Goal: Use online tool/utility: Utilize a website feature to perform a specific function

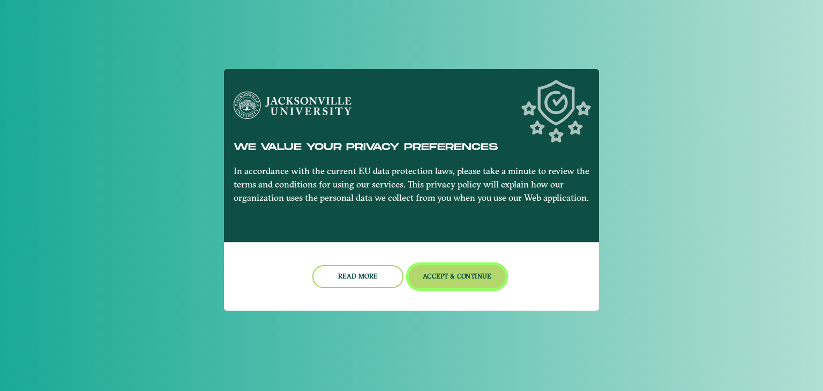
click at [451, 269] on button "Accept & Continue" at bounding box center [457, 276] width 97 height 23
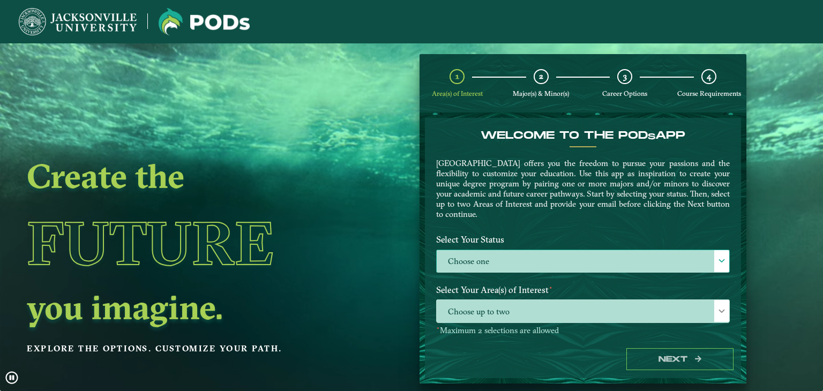
drag, startPoint x: 451, startPoint y: 269, endPoint x: 446, endPoint y: 267, distance: 5.8
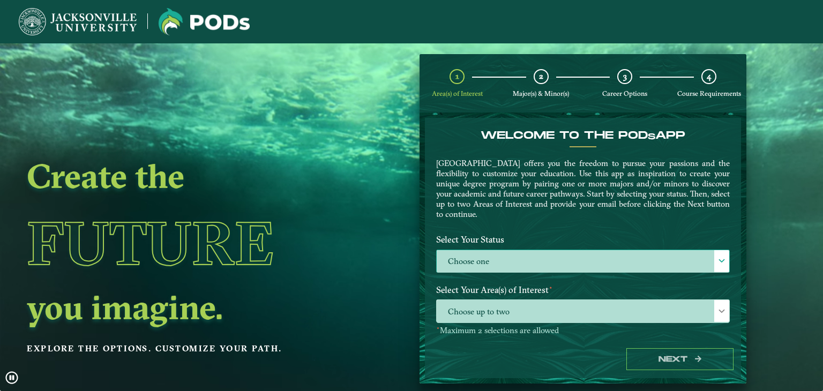
click at [446, 267] on label "Choose one" at bounding box center [583, 261] width 293 height 23
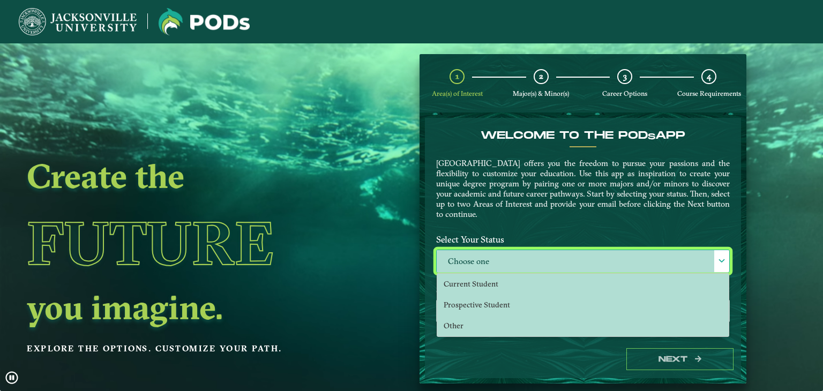
scroll to position [5, 47]
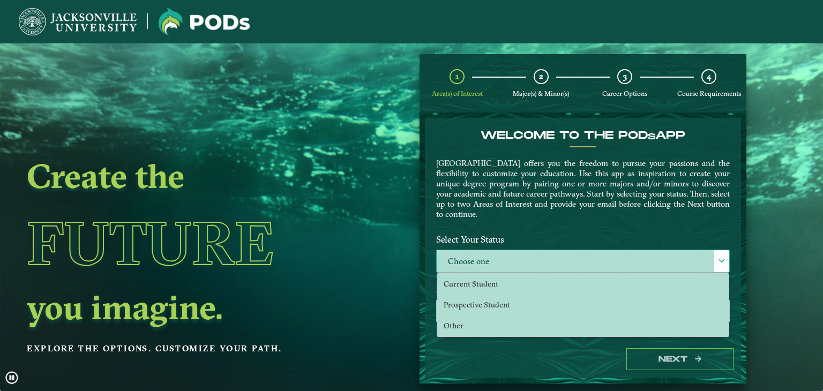
click at [448, 264] on label "Choose one" at bounding box center [583, 261] width 293 height 23
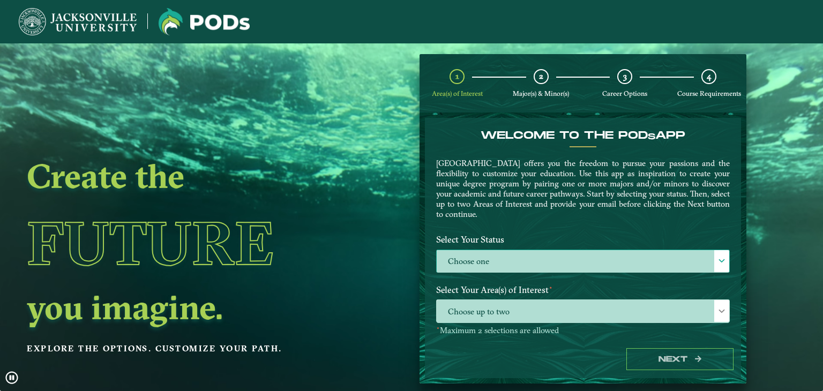
click at [473, 256] on label "Choose one" at bounding box center [583, 261] width 293 height 23
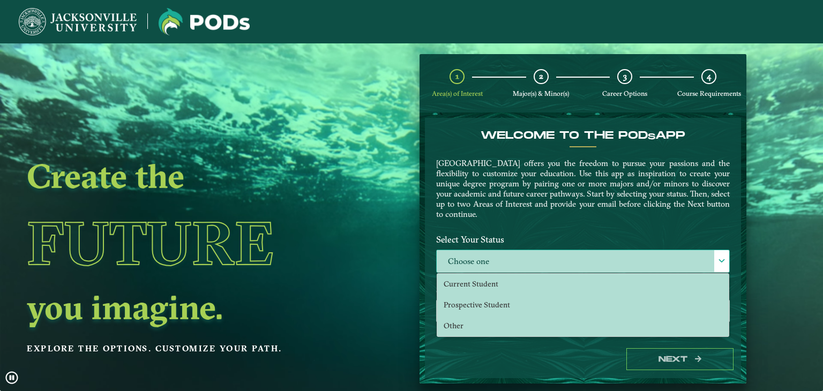
click at [473, 254] on label "Choose one" at bounding box center [583, 261] width 293 height 23
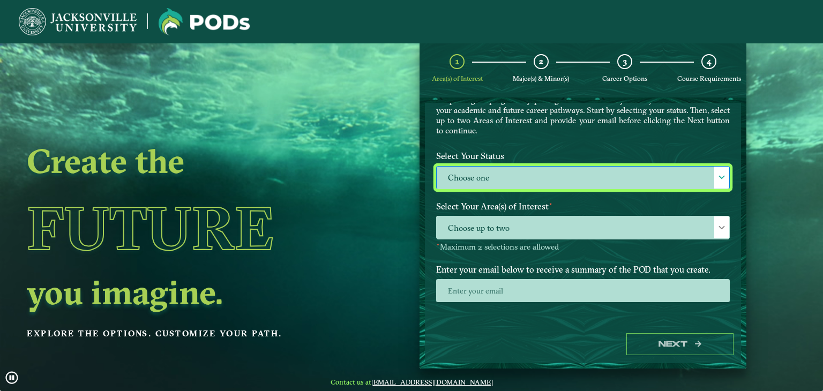
scroll to position [56, 0]
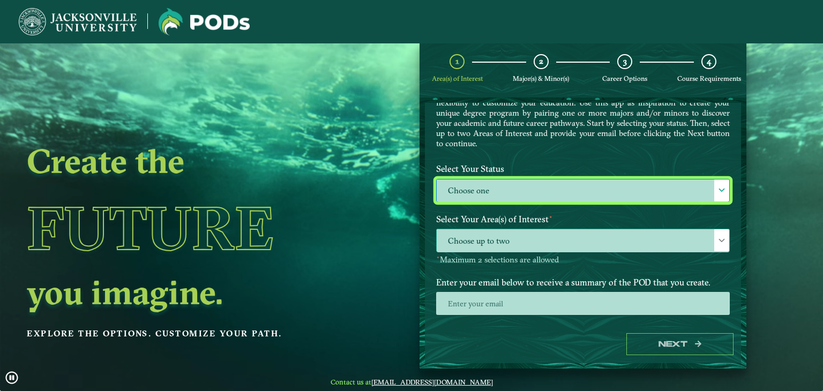
click at [491, 250] on span "Choose up to two" at bounding box center [583, 240] width 293 height 23
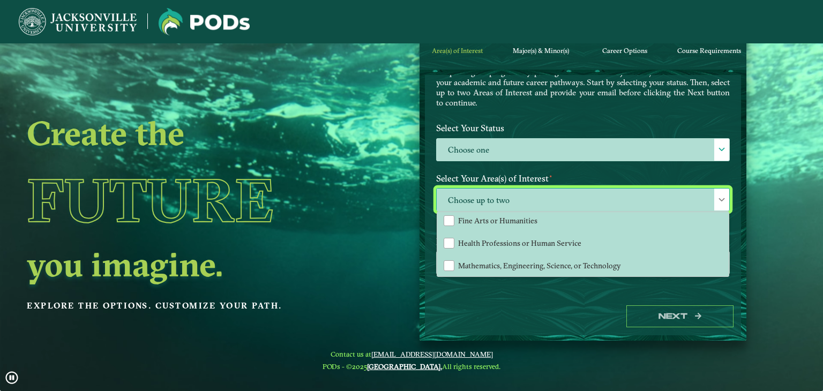
scroll to position [0, 0]
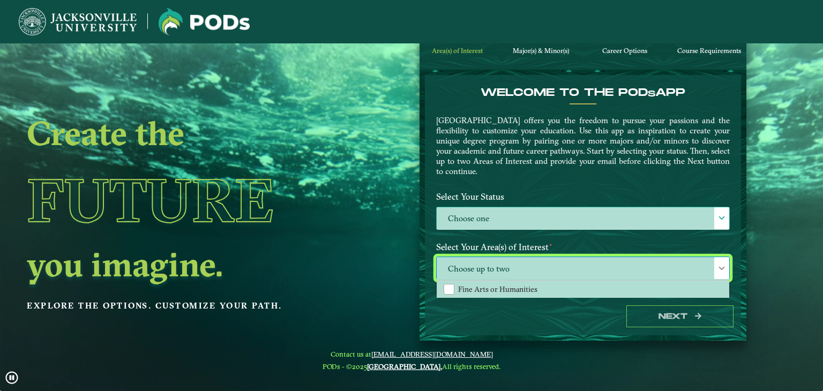
click at [497, 208] on label "Choose one" at bounding box center [583, 218] width 293 height 23
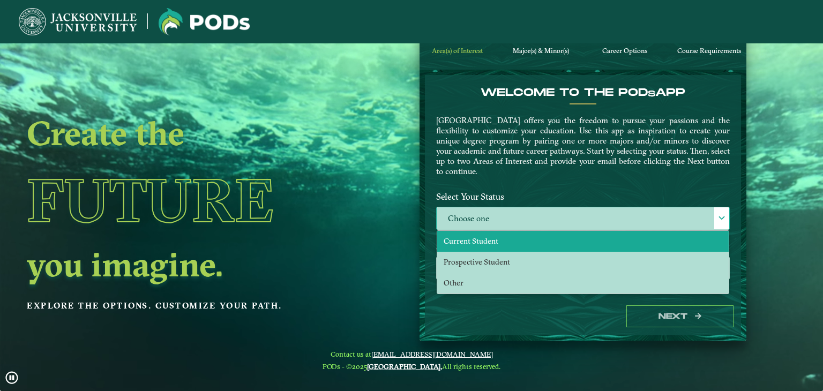
click at [522, 243] on li "Current Student" at bounding box center [582, 241] width 291 height 21
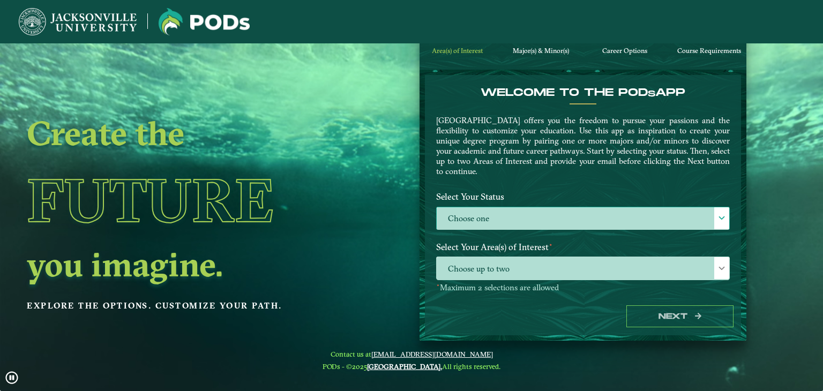
select select "[object Object]"
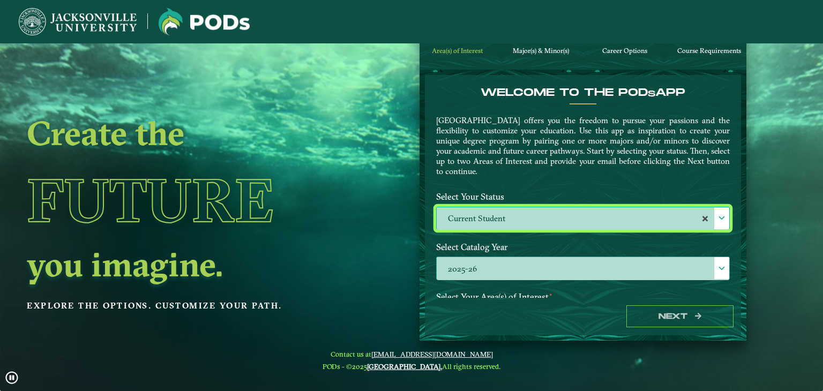
click at [511, 261] on label "2025-26" at bounding box center [583, 268] width 293 height 23
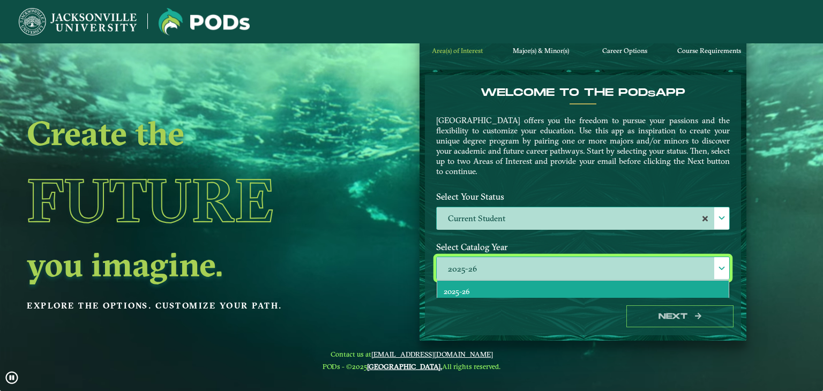
scroll to position [5, 47]
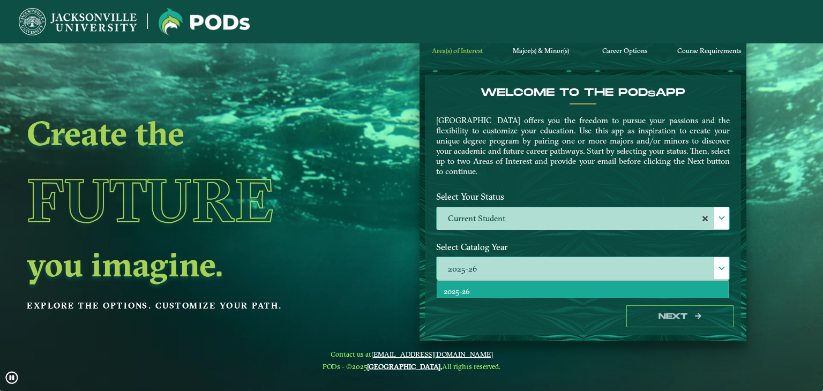
click at [511, 261] on label "2025-26" at bounding box center [583, 268] width 293 height 23
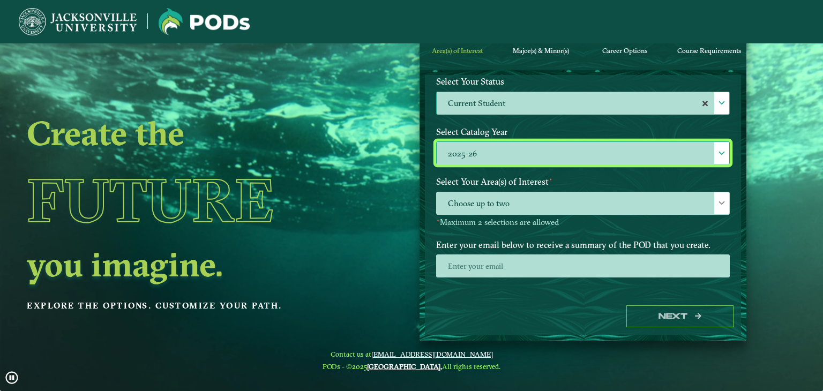
scroll to position [119, 0]
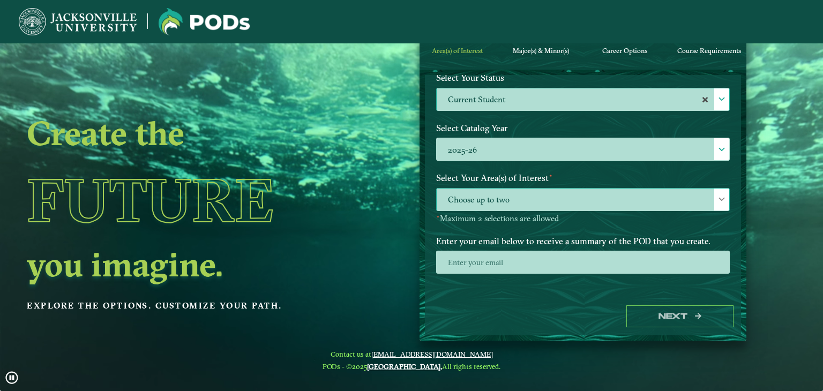
click at [524, 200] on span "Choose up to two" at bounding box center [583, 200] width 293 height 23
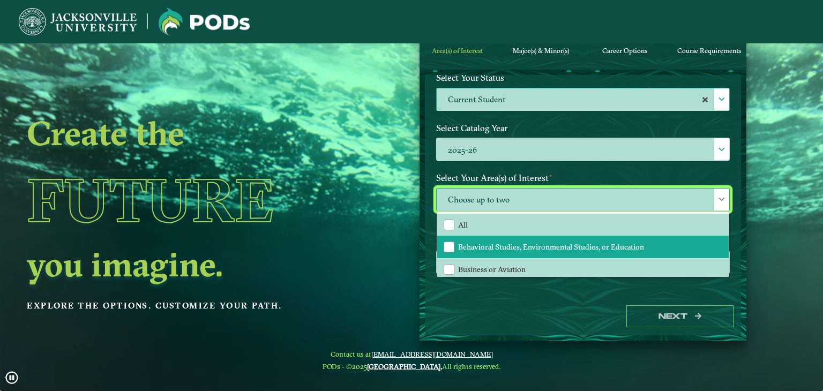
scroll to position [71, 0]
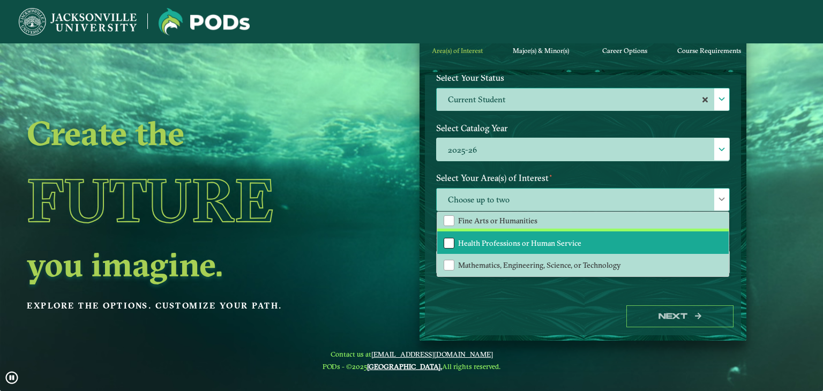
click at [452, 238] on div "Health Professions or Human Service" at bounding box center [449, 243] width 11 height 11
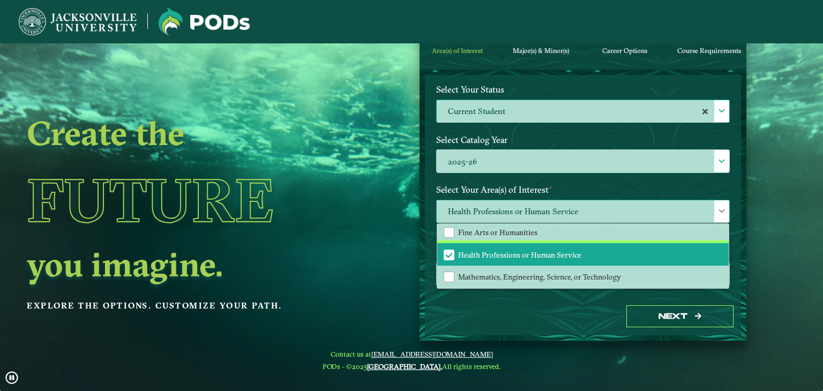
scroll to position [119, 0]
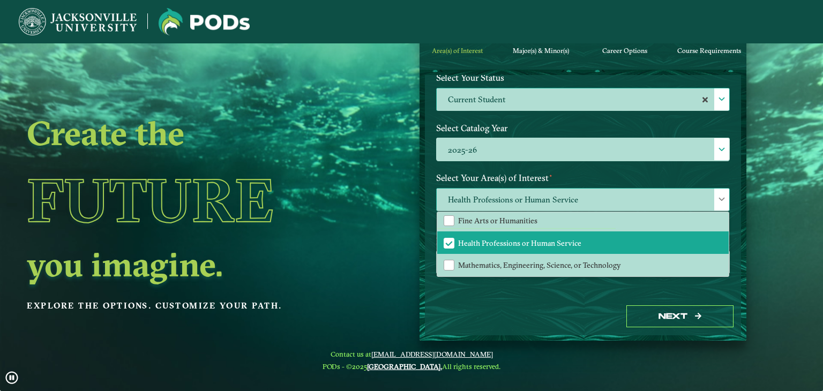
click at [587, 194] on span "Health Professions or Human Service" at bounding box center [583, 200] width 293 height 23
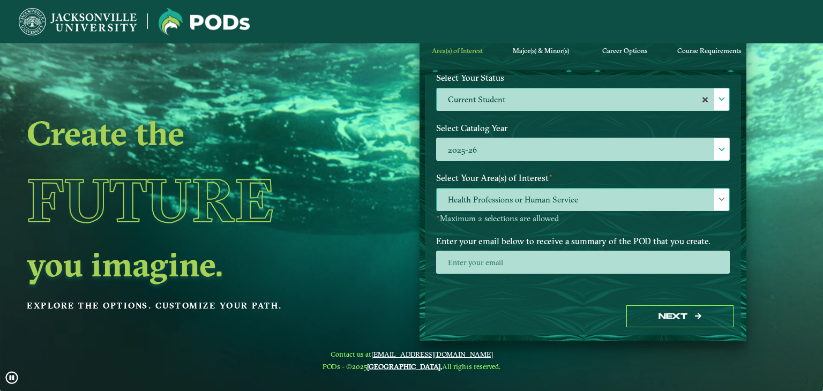
click at [589, 191] on span "Health Professions or Human Service" at bounding box center [583, 200] width 293 height 23
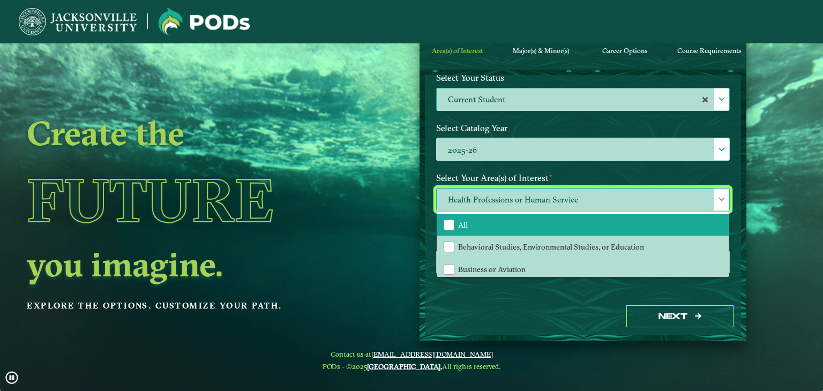
scroll to position [71, 0]
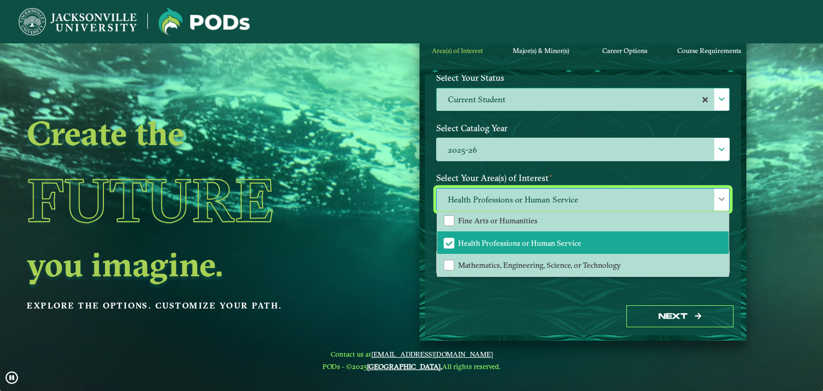
click at [579, 331] on div "Next" at bounding box center [583, 316] width 316 height 37
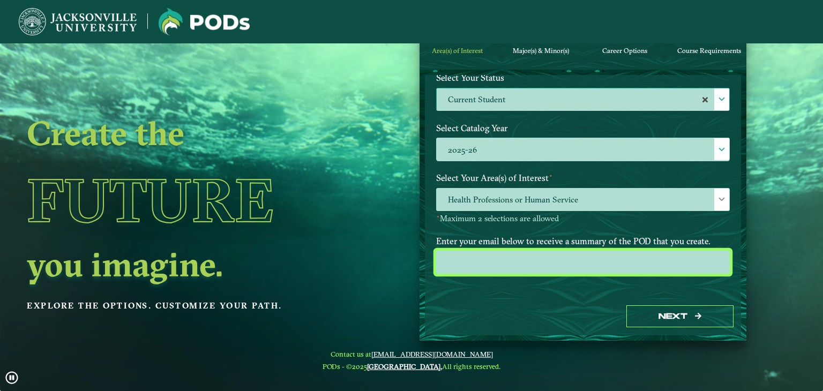
click at [574, 251] on input "email" at bounding box center [583, 262] width 294 height 23
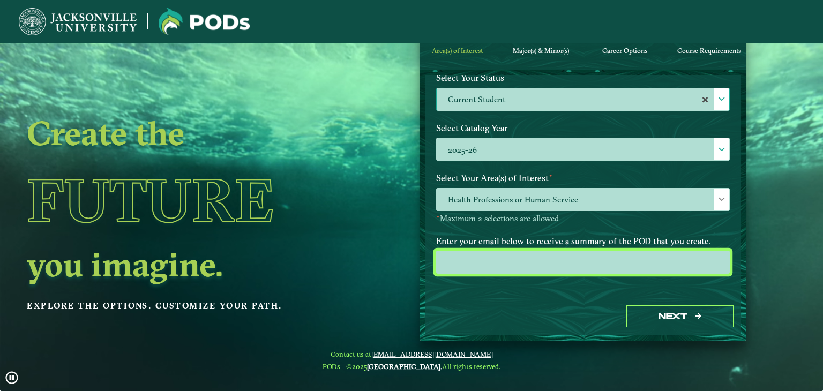
type input "[EMAIL_ADDRESS][DOMAIN_NAME]"
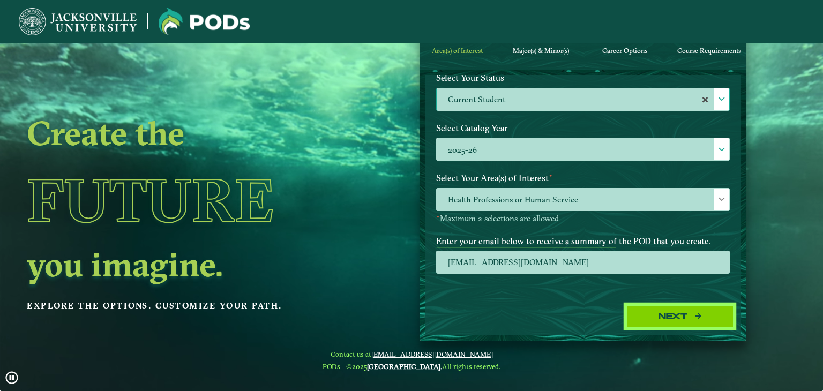
click at [656, 307] on button "Next" at bounding box center [679, 316] width 107 height 22
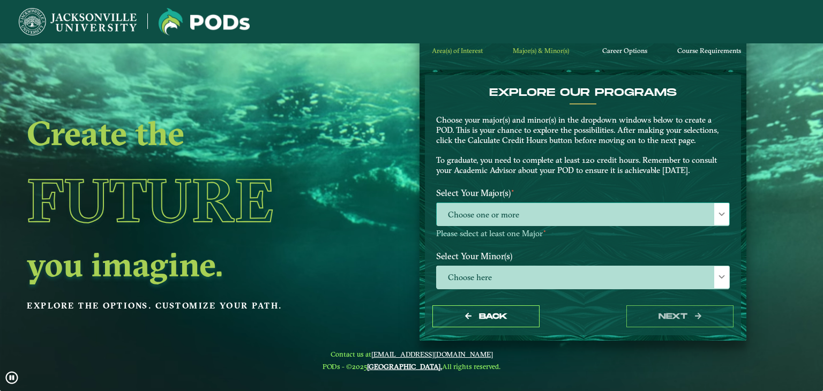
click at [526, 217] on span "Choose one or more" at bounding box center [583, 214] width 293 height 23
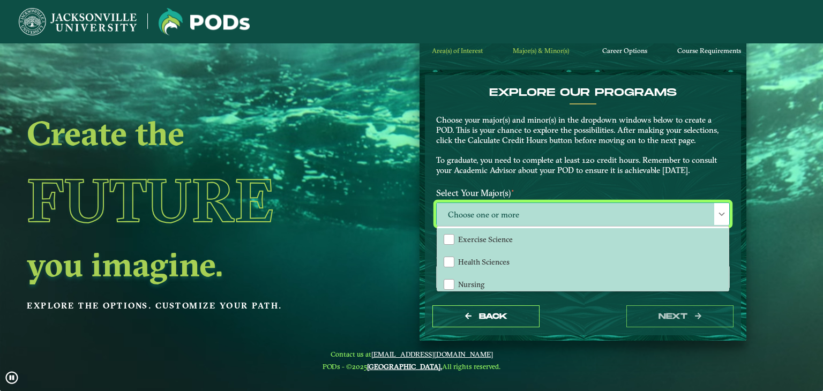
scroll to position [5, 47]
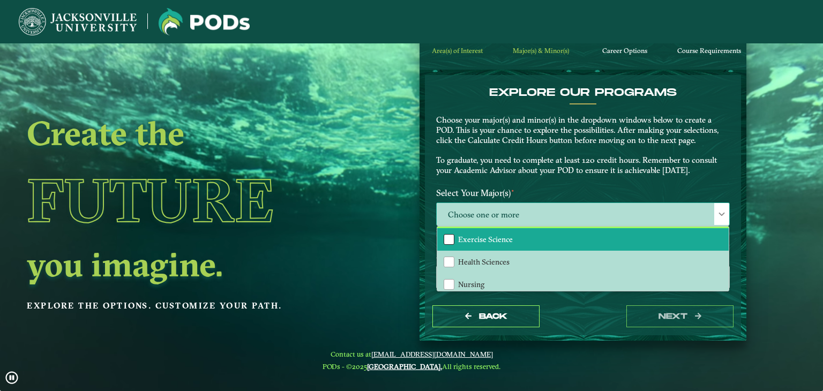
click at [446, 240] on div "Exercise Science" at bounding box center [449, 239] width 11 height 11
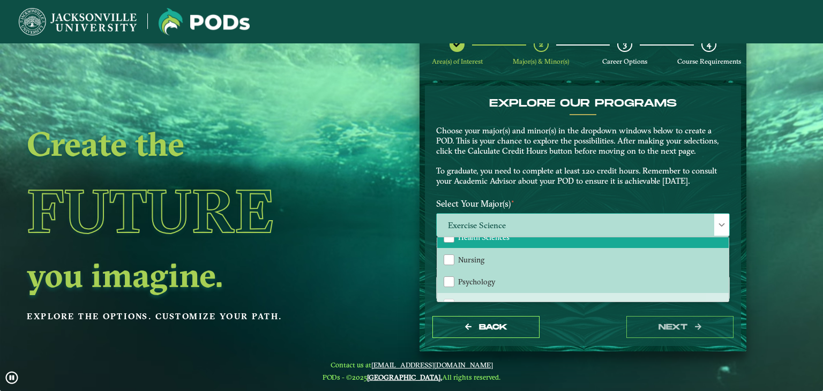
scroll to position [47, 0]
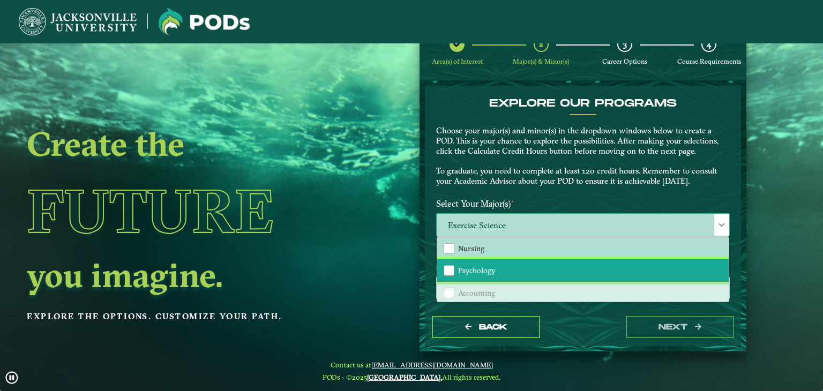
click at [505, 268] on li "Psychology" at bounding box center [582, 270] width 291 height 23
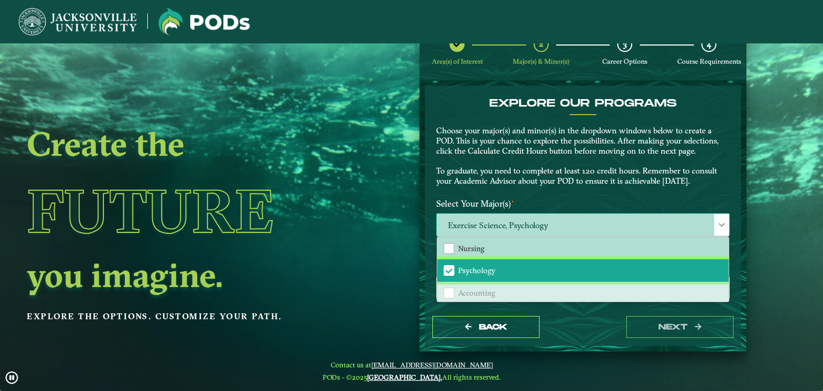
click at [505, 268] on li "Psychology" at bounding box center [582, 270] width 291 height 23
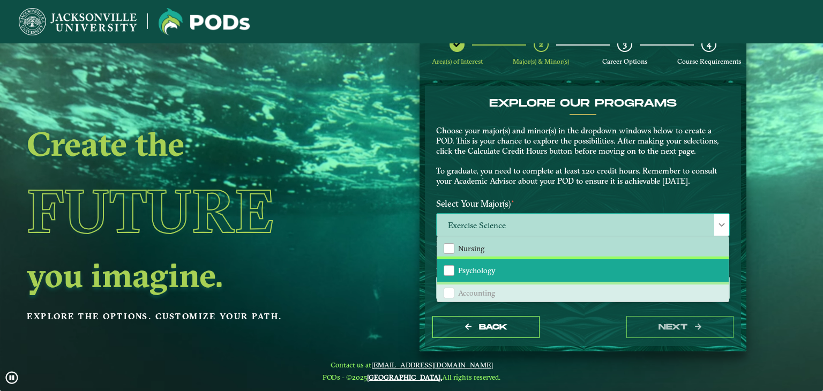
click at [505, 268] on li "Psychology" at bounding box center [582, 270] width 291 height 23
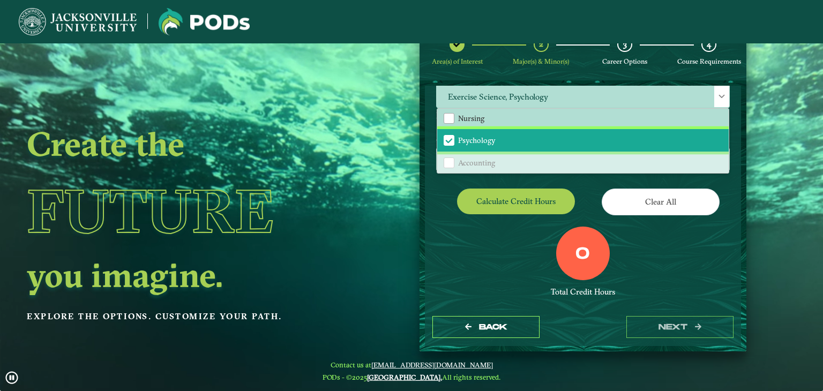
scroll to position [135, 0]
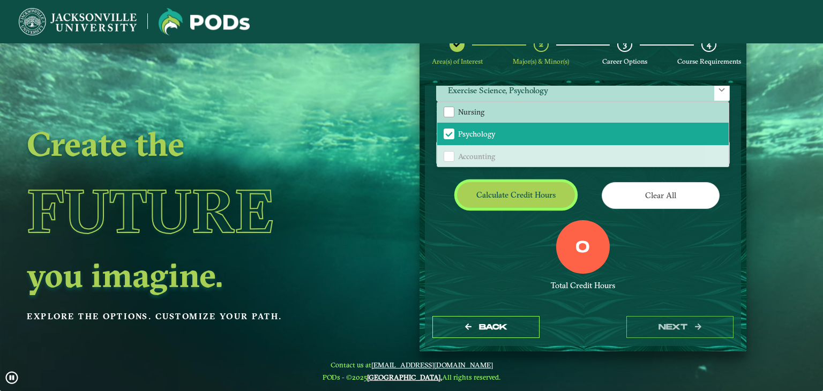
click at [516, 186] on button "Calculate credit hours" at bounding box center [516, 194] width 118 height 25
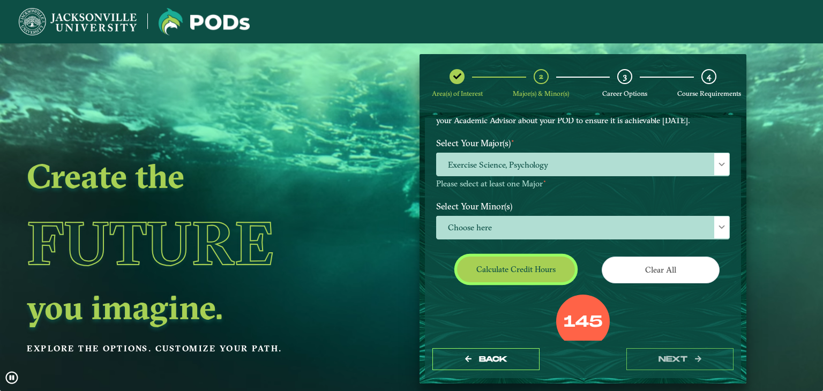
scroll to position [76, 0]
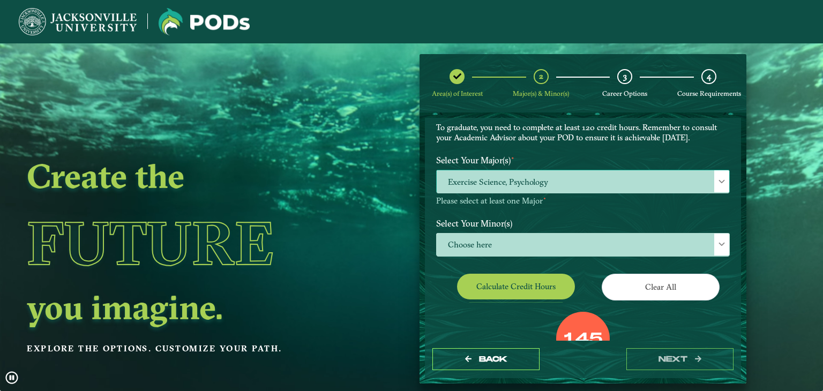
click at [565, 182] on span "Exercise Science, Psychology" at bounding box center [583, 181] width 293 height 23
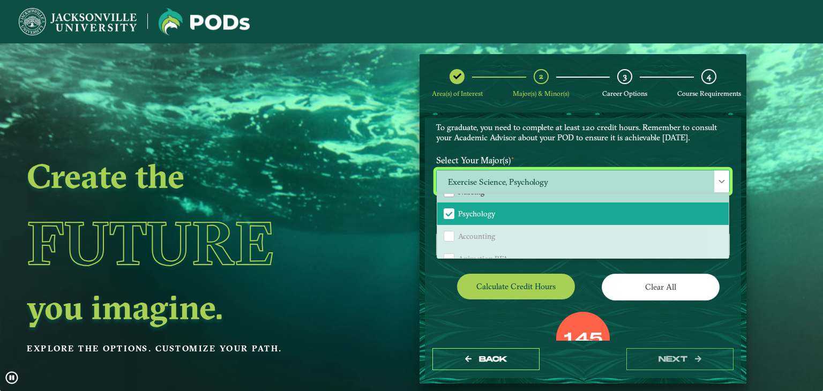
scroll to position [66, 0]
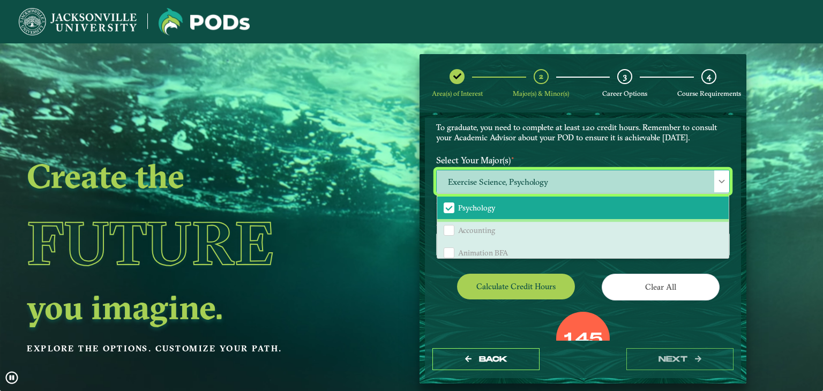
click at [478, 205] on span "Psychology" at bounding box center [477, 208] width 38 height 10
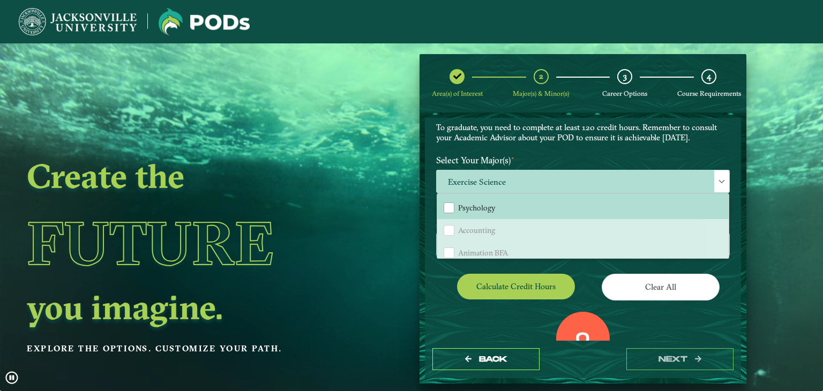
click at [442, 287] on div "Calculate credit hours" at bounding box center [505, 289] width 155 height 30
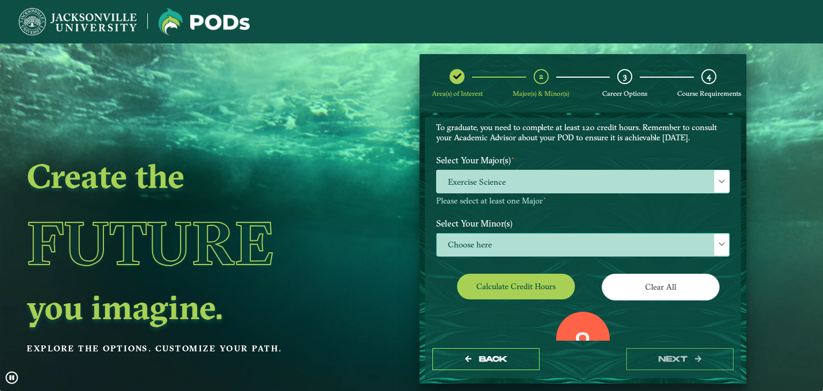
click at [503, 241] on span "Choose here" at bounding box center [583, 245] width 293 height 23
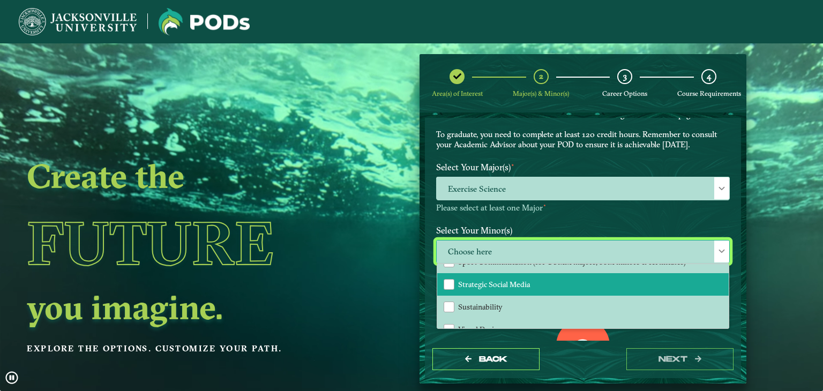
scroll to position [1112, 0]
